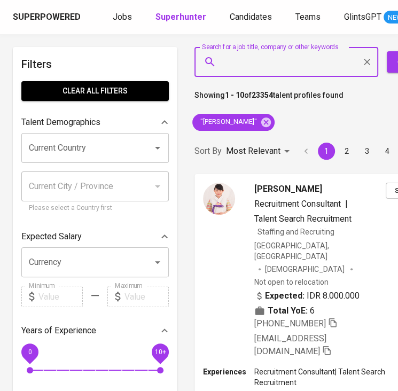
click at [267, 65] on input "Search for a job title, company or other keywords" at bounding box center [289, 62] width 137 height 20
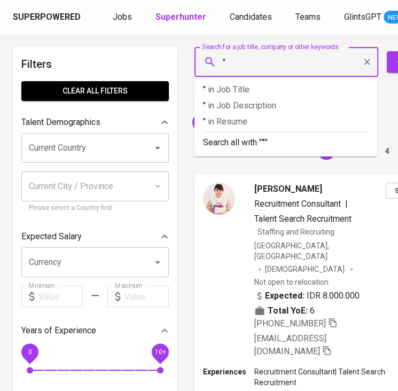
paste input "Tubagus Ibnu [GEOGRAPHIC_DATA] Alamsyah"
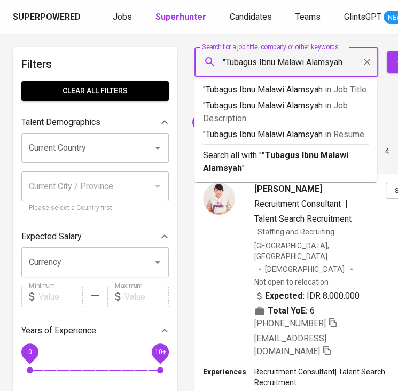
type input ""Tubagus Ibnu Malawi Alamsyah""
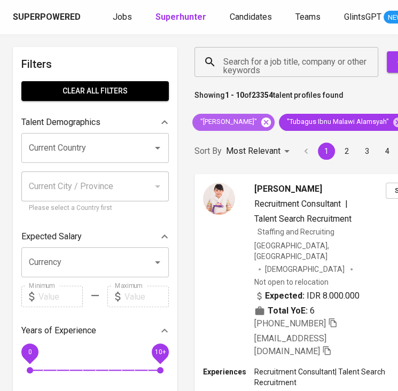
click at [261, 118] on icon at bounding box center [266, 122] width 10 height 10
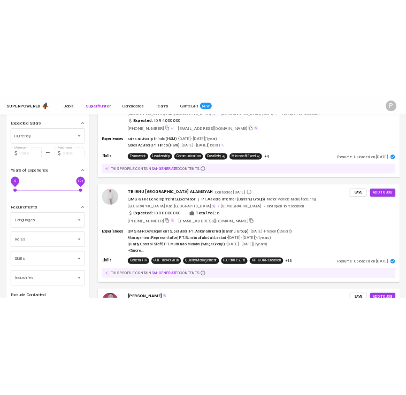
scroll to position [188, 0]
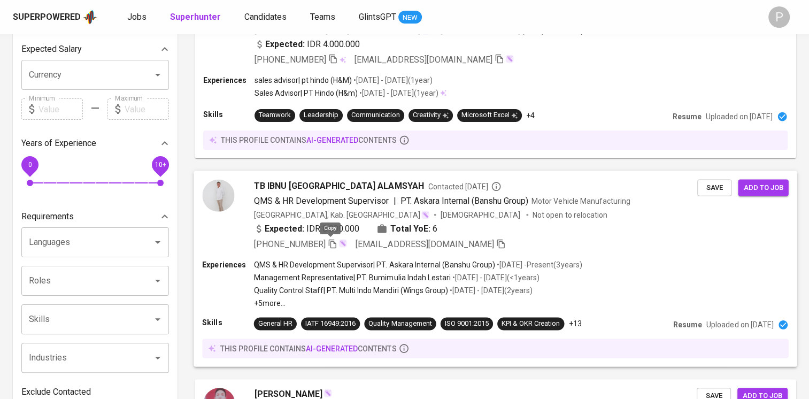
click at [333, 243] on icon "button" at bounding box center [332, 243] width 7 height 9
click at [334, 240] on icon "button" at bounding box center [333, 243] width 10 height 10
click at [398, 247] on div "[PHONE_NUMBER] [EMAIL_ADDRESS][DOMAIN_NAME]" at bounding box center [475, 243] width 443 height 13
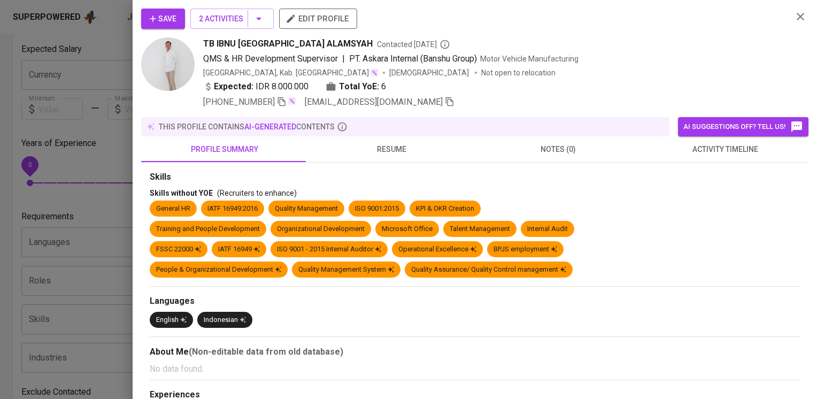
click at [383, 142] on button "resume" at bounding box center [391, 149] width 167 height 26
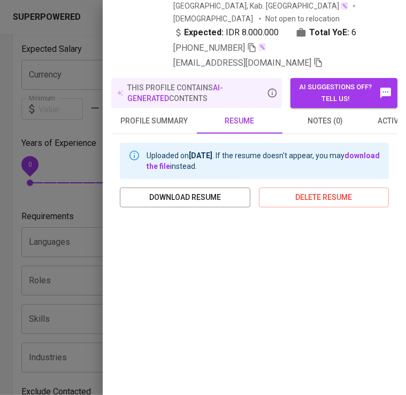
scroll to position [149, 0]
